Goal: Information Seeking & Learning: Get advice/opinions

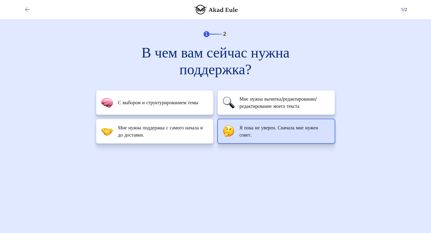
click at [266, 130] on span "Я пока не уверен. Сначала мне нужен совет." at bounding box center [284, 131] width 90 height 14
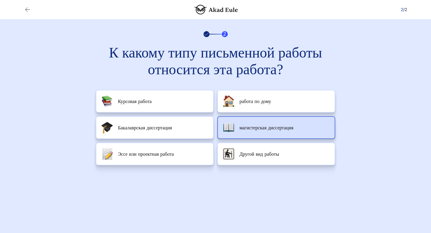
click at [255, 127] on font "магистерская диссертация" at bounding box center [266, 127] width 54 height 6
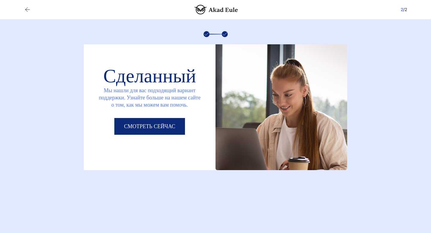
click at [146, 126] on font "Смотреть сейчас" at bounding box center [149, 126] width 51 height 6
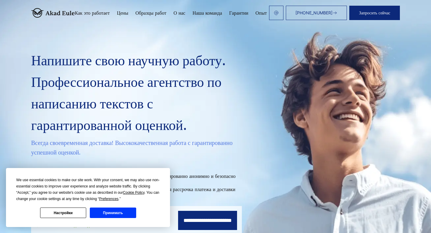
click at [98, 212] on button "Принимать" at bounding box center [113, 212] width 46 height 10
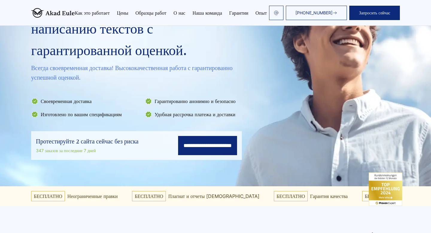
scroll to position [77, 0]
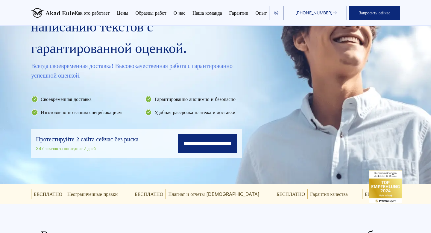
click at [379, 10] on font "Запросить сейчас" at bounding box center [374, 12] width 31 height 5
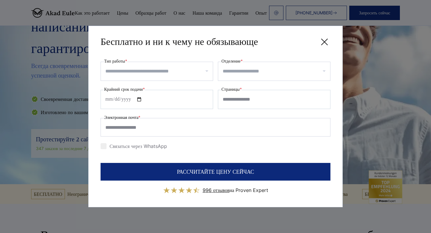
click at [324, 39] on icon at bounding box center [324, 42] width 12 height 12
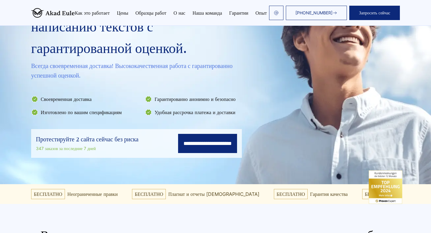
click at [178, 142] on input "**********" at bounding box center [207, 143] width 59 height 19
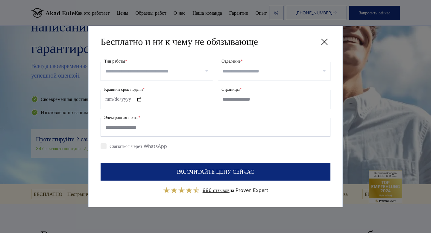
click at [327, 39] on icon at bounding box center [324, 42] width 6 height 6
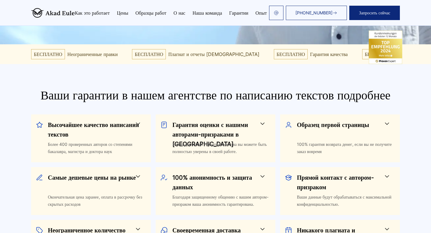
scroll to position [0, 0]
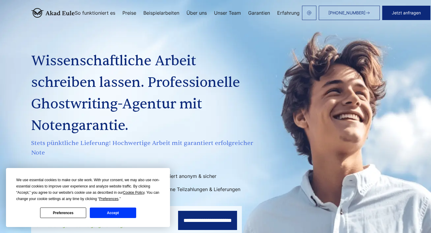
click at [73, 209] on button "Preferences" at bounding box center [63, 212] width 46 height 10
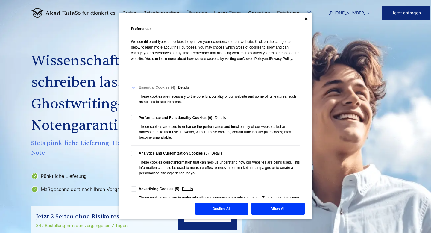
click at [283, 58] on span "Privacy Policy" at bounding box center [281, 59] width 22 height 4
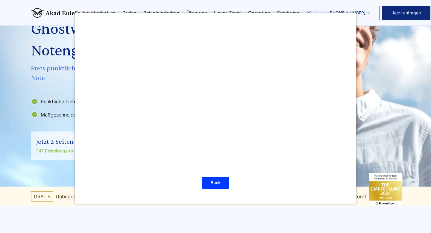
scroll to position [81, 0]
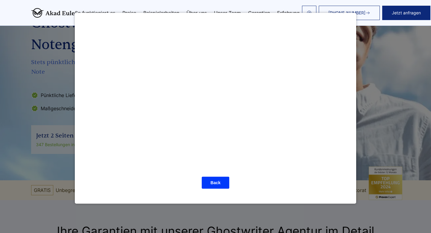
click at [218, 179] on button "Back" at bounding box center [215, 183] width 27 height 12
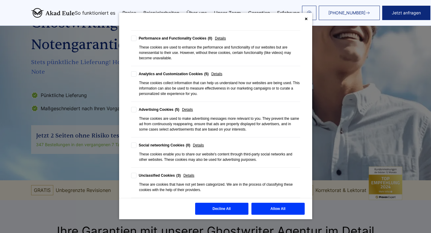
scroll to position [0, 0]
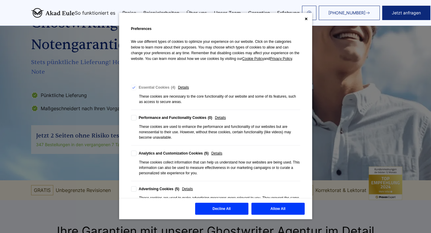
click at [256, 59] on span "Cookie Policy" at bounding box center [253, 59] width 22 height 4
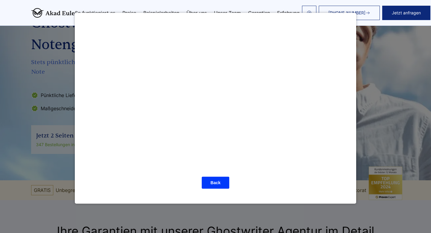
click at [215, 181] on button "Back" at bounding box center [215, 183] width 27 height 12
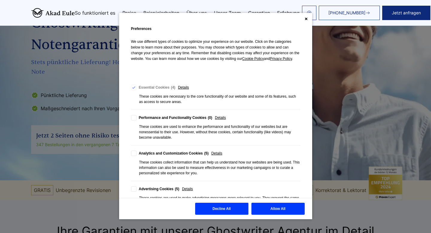
scroll to position [79, 0]
